Goal: Find specific page/section: Find specific page/section

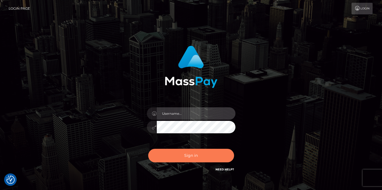
type input "[PERSON_NAME]"
click at [191, 158] on button "Sign in" at bounding box center [191, 156] width 86 height 14
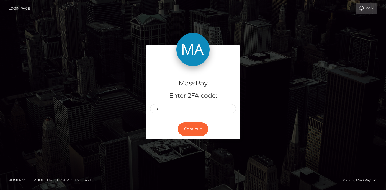
type input "7"
type input "6"
type input "4"
type input "3"
type input "2"
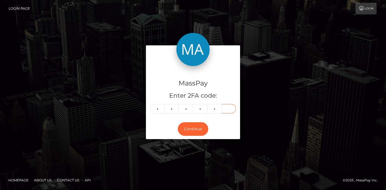
type input "8"
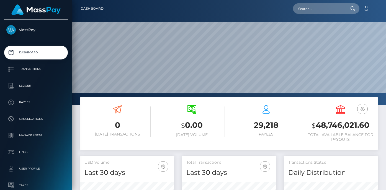
scroll to position [98, 94]
click at [311, 11] on input "text" at bounding box center [319, 8] width 52 height 11
paste input "ea0440ca-a4fb-11f0-bd75-060e06e9f077"
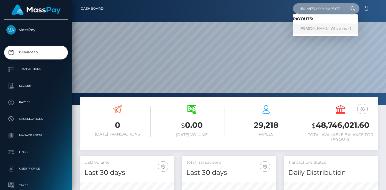
type input "ea0440ca-a4fb-11f0-bd75-060e06e9f077"
click at [340, 29] on link "OUSSAMA MAHMOUDI (Whop Inc - )" at bounding box center [325, 29] width 65 height 10
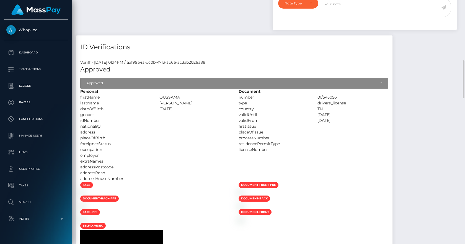
scroll to position [581, 0]
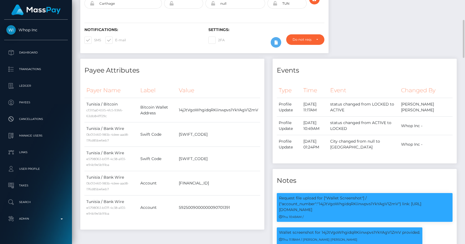
scroll to position [0, 0]
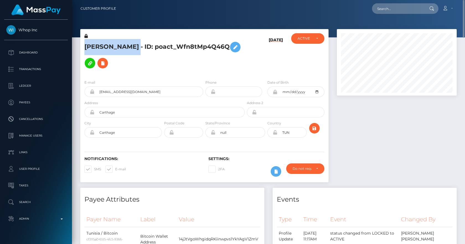
drag, startPoint x: 158, startPoint y: 45, endPoint x: 84, endPoint y: 44, distance: 73.9
click at [84, 44] on div "OUSSAMA MAHMOUDI - ID: poact_Wfn8tMp4Q46Q" at bounding box center [163, 54] width 166 height 42
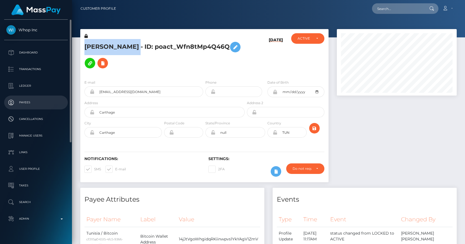
copy h5 "OUSSAMA MAHMOUDI"
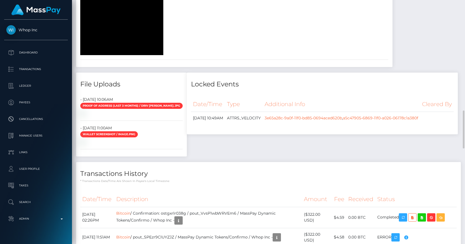
scroll to position [581, 0]
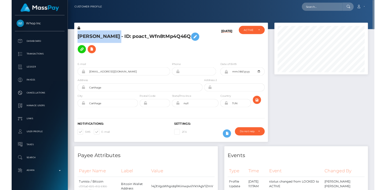
scroll to position [276875, 276848]
